Goal: Find specific page/section: Find specific page/section

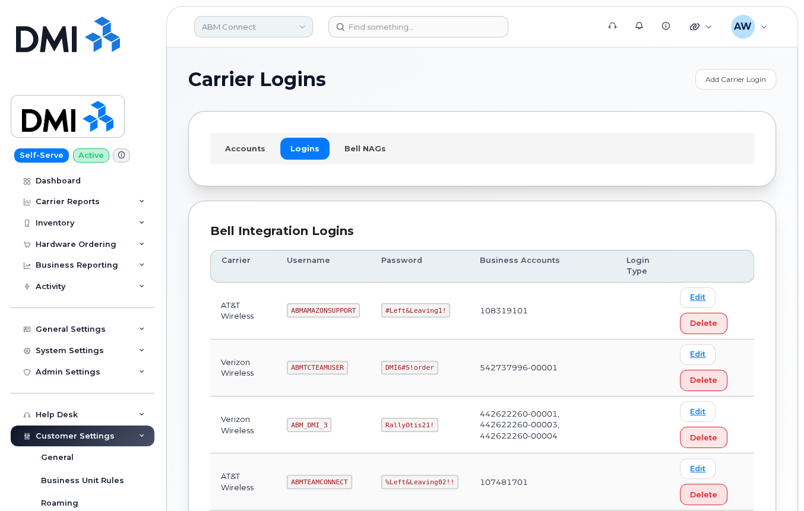
click at [251, 27] on link "ABM Connect" at bounding box center [253, 26] width 119 height 21
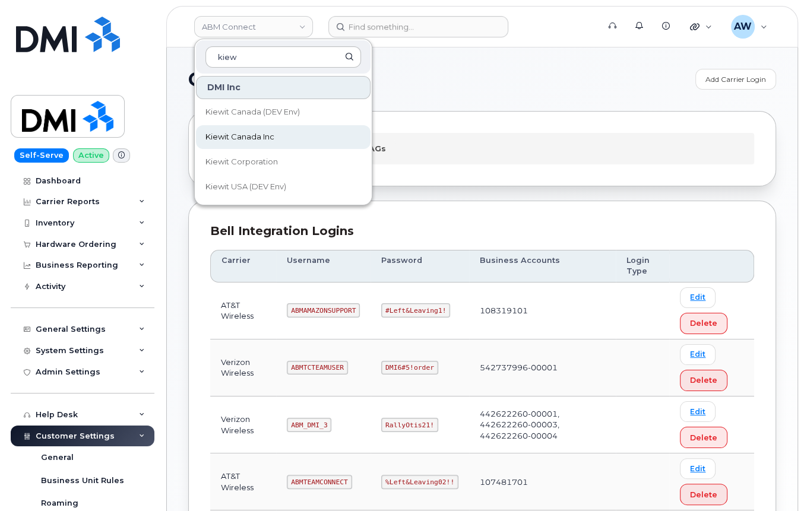
type input "kiew"
click at [267, 131] on span "Kiewit Canada Inc" at bounding box center [240, 137] width 69 height 12
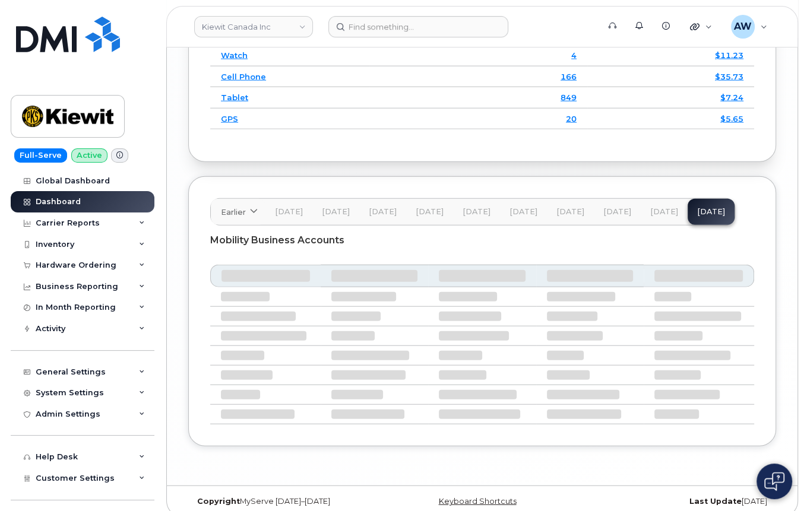
scroll to position [2243, 0]
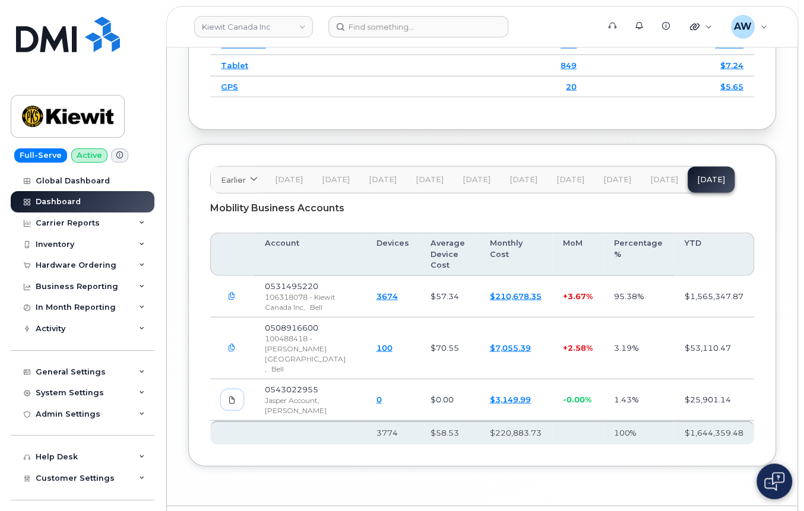
click at [239, 390] on link at bounding box center [232, 400] width 23 height 21
click at [658, 193] on button "[DATE]" at bounding box center [664, 180] width 47 height 26
click at [237, 390] on button "button" at bounding box center [231, 400] width 21 height 21
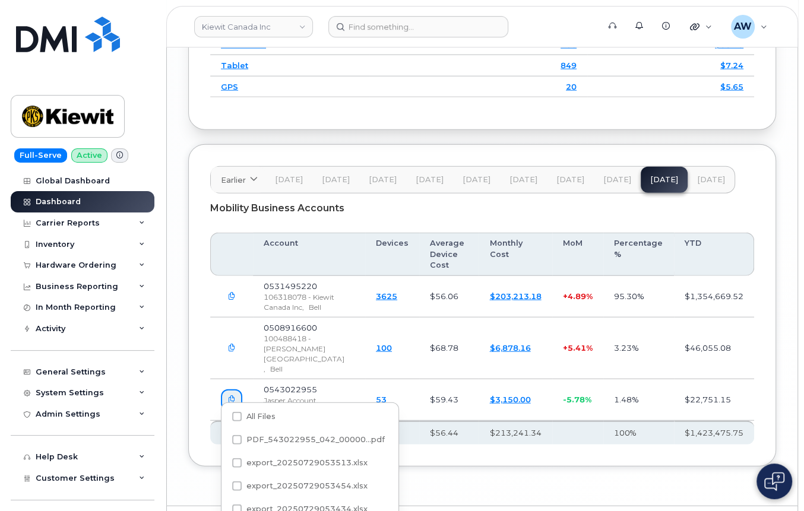
click at [753, 421] on th "$1,423,475.75" at bounding box center [714, 433] width 80 height 24
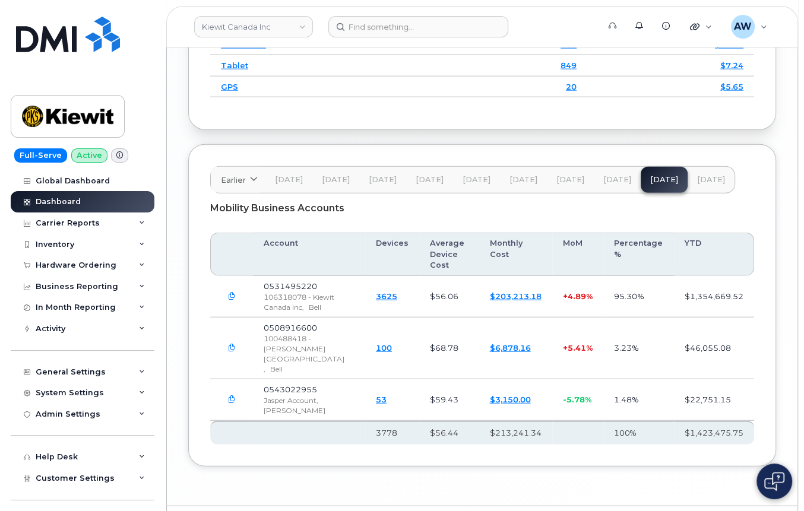
scroll to position [62, 0]
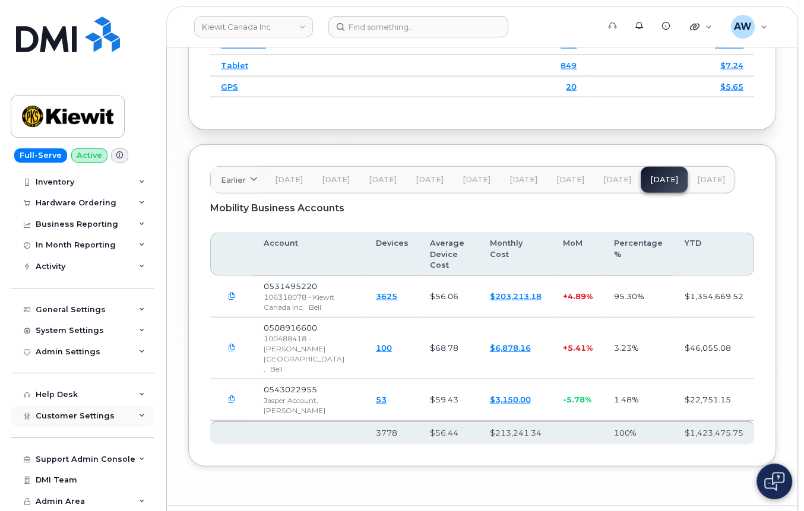
click at [120, 410] on div "Customer Settings" at bounding box center [83, 416] width 144 height 21
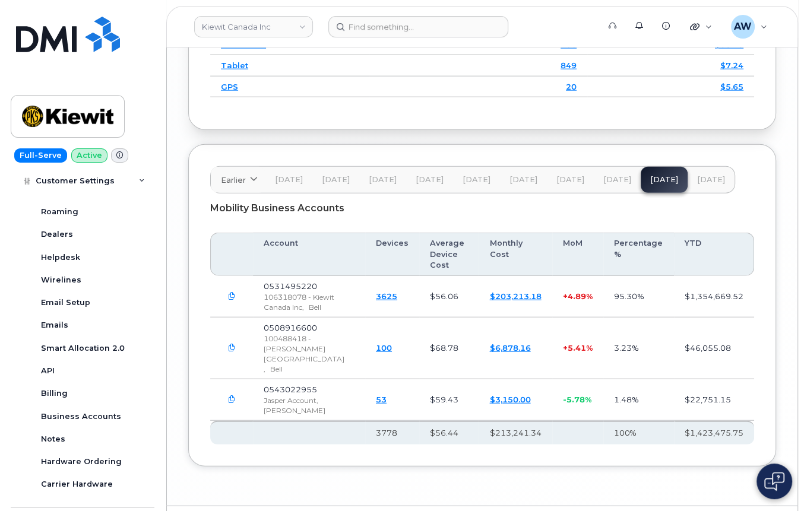
scroll to position [335, 0]
click at [109, 407] on link "Business Accounts" at bounding box center [92, 416] width 123 height 23
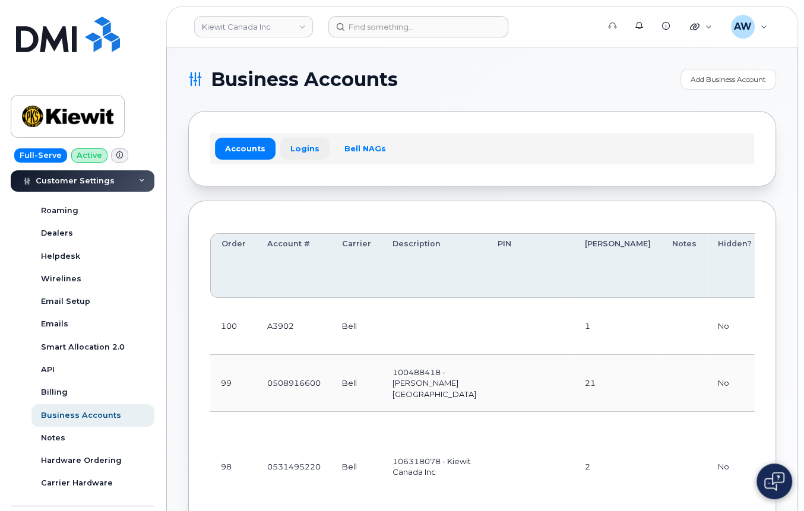
click at [295, 153] on link "Logins" at bounding box center [304, 148] width 49 height 21
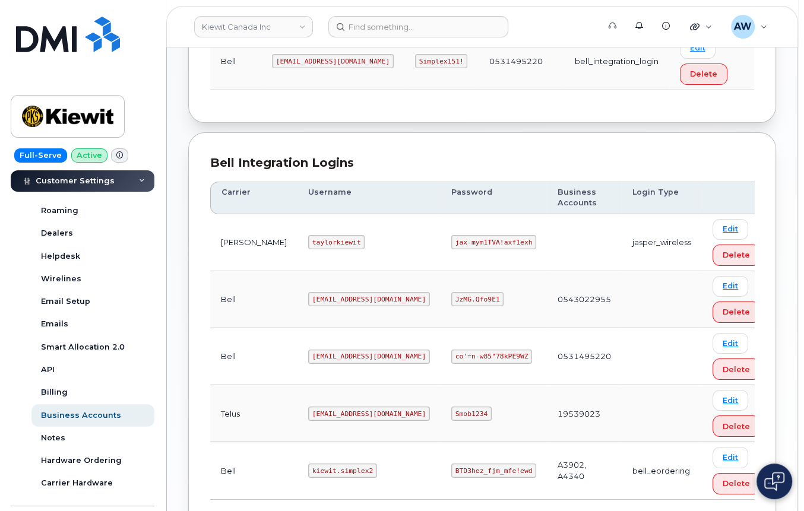
scroll to position [291, 0]
drag, startPoint x: 287, startPoint y: 177, endPoint x: 321, endPoint y: 176, distance: 34.5
click at [321, 234] on code "taylorkiewit" at bounding box center [336, 241] width 56 height 14
drag, startPoint x: 287, startPoint y: 180, endPoint x: 322, endPoint y: 181, distance: 35.1
click at [322, 234] on code "taylorkiewit" at bounding box center [336, 241] width 56 height 14
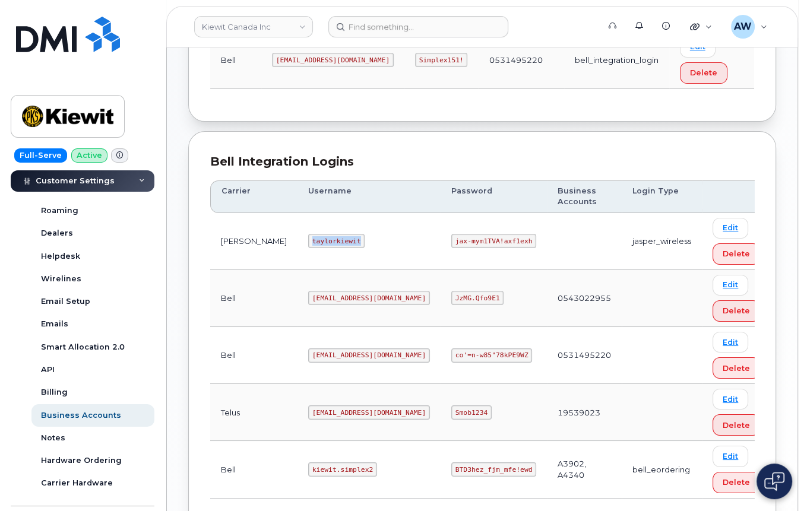
drag, startPoint x: 282, startPoint y: 175, endPoint x: 333, endPoint y: 175, distance: 50.5
click at [333, 234] on code "taylorkiewit" at bounding box center [336, 241] width 56 height 14
copy code "taylorkiewit"
drag, startPoint x: 402, startPoint y: 178, endPoint x: 472, endPoint y: 178, distance: 70.1
click at [472, 234] on code "jax-mym1TVA!axf1exh" at bounding box center [493, 241] width 85 height 14
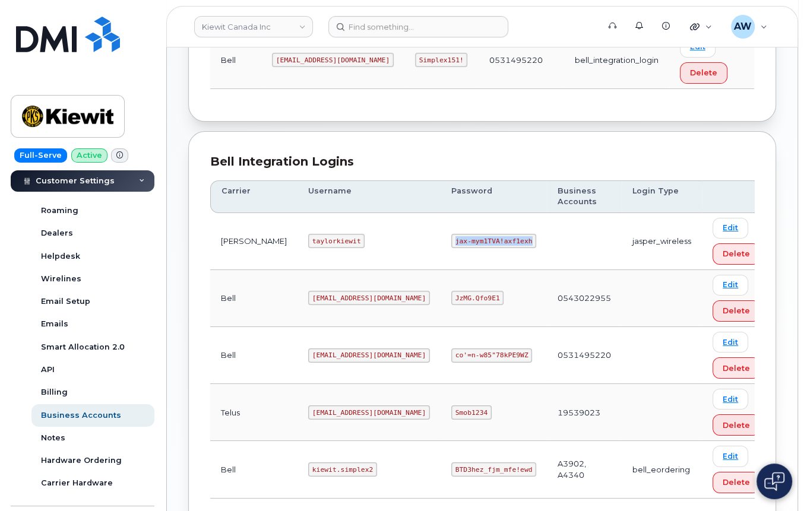
drag, startPoint x: 470, startPoint y: 173, endPoint x: 416, endPoint y: 168, distance: 54.3
click at [441, 213] on td "jax-mym1TVA!axf1exh" at bounding box center [494, 241] width 106 height 57
copy code "jax-mym1TVA!axf1exh"
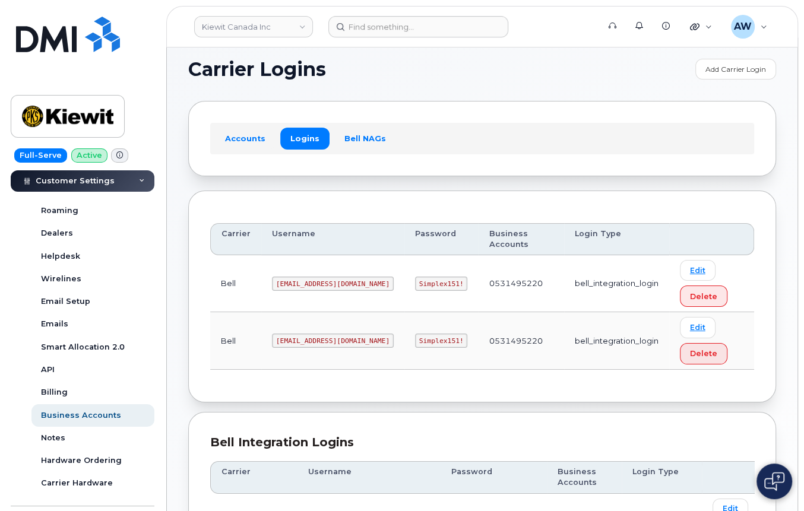
scroll to position [0, 0]
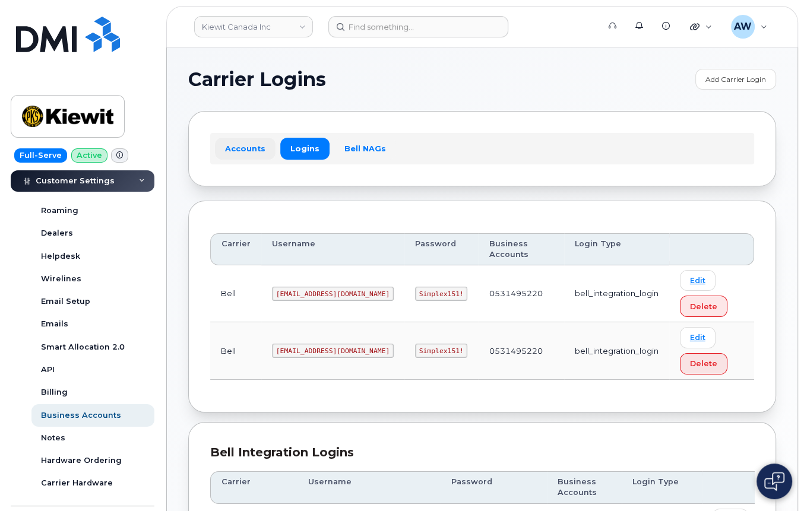
click at [252, 141] on link "Accounts" at bounding box center [245, 148] width 61 height 21
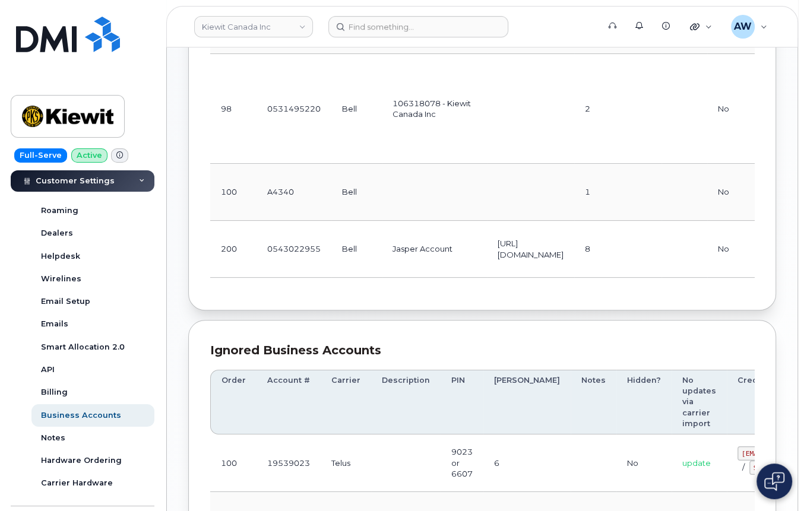
scroll to position [366, 0]
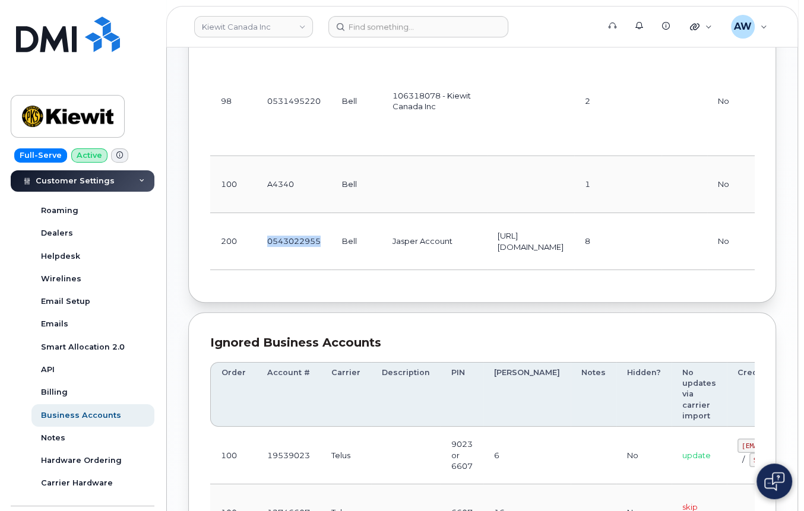
drag, startPoint x: 266, startPoint y: 240, endPoint x: 321, endPoint y: 241, distance: 55.3
click at [321, 241] on td "0543022955" at bounding box center [294, 241] width 75 height 57
copy td "0543022955"
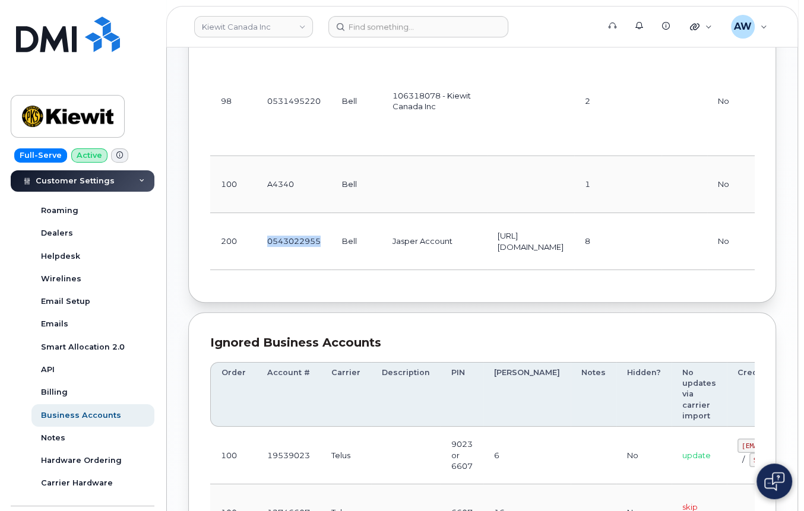
copy td "0543022955"
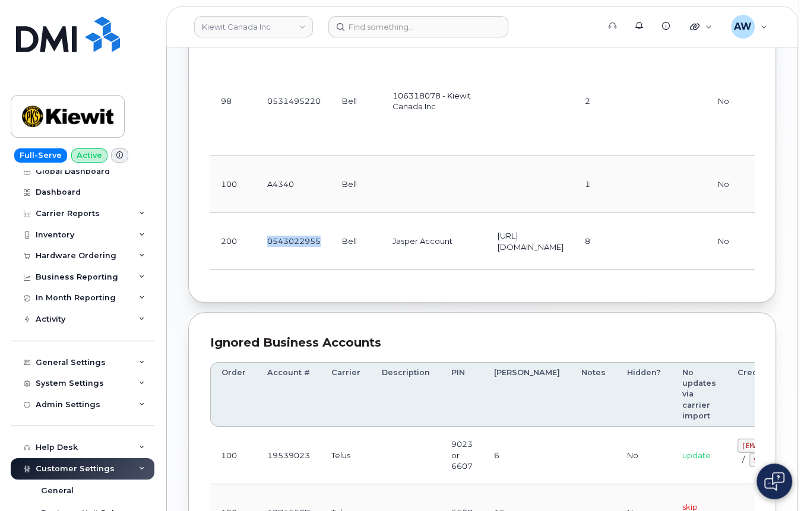
scroll to position [0, 0]
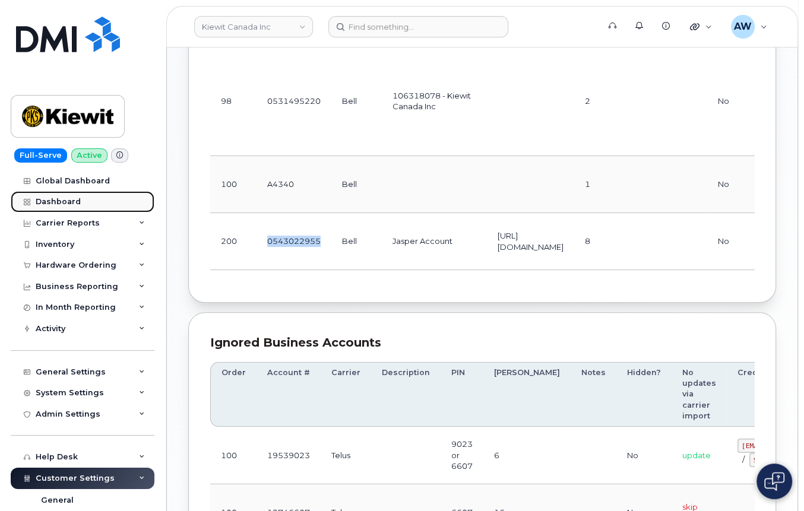
click at [68, 209] on link "Dashboard" at bounding box center [83, 201] width 144 height 21
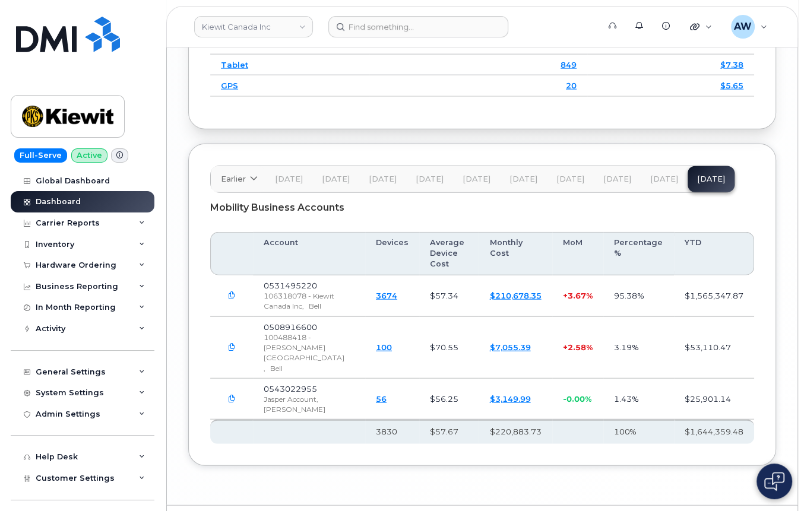
scroll to position [2281, 0]
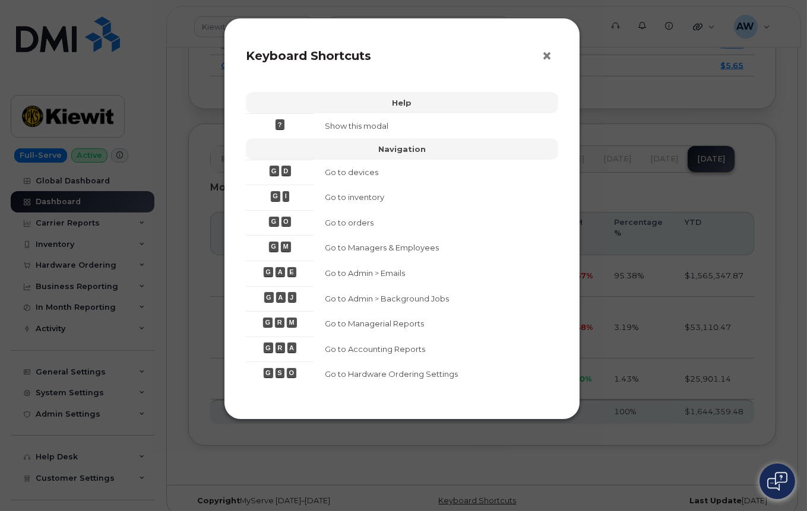
click at [548, 58] on span "×" at bounding box center [547, 56] width 11 height 22
